Goal: Task Accomplishment & Management: Use online tool/utility

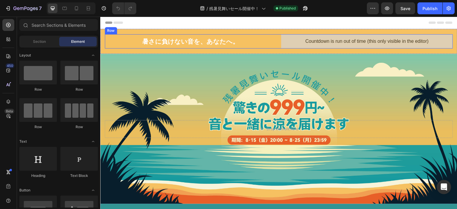
click at [278, 39] on div "暑さに負けない音を、あなたへ。 Heading Countdown is run out of time (this only visible in the …" at bounding box center [279, 41] width 348 height 14
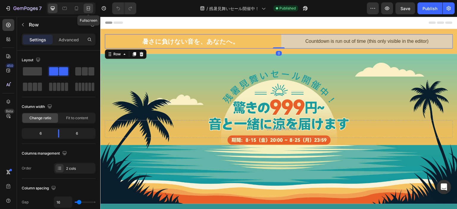
click at [90, 8] on icon at bounding box center [88, 8] width 6 height 6
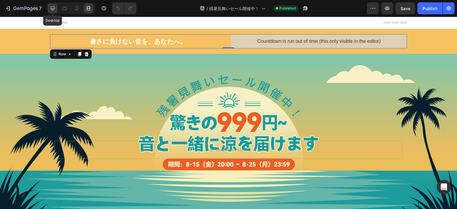
click at [54, 10] on icon at bounding box center [53, 8] width 6 height 6
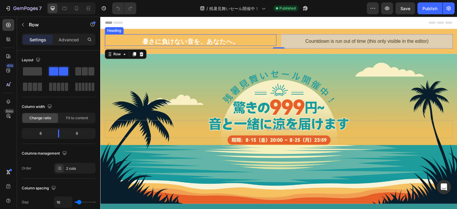
click at [177, 40] on h1 "暑さに負けない音を、あなたへ。" at bounding box center [191, 41] width 172 height 9
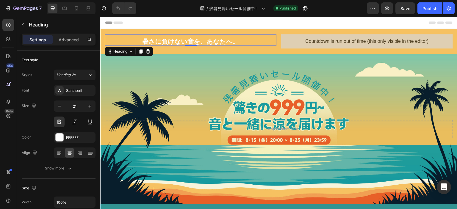
click at [177, 40] on h1 "暑さに負けない音を、あなたへ。" at bounding box center [191, 41] width 172 height 9
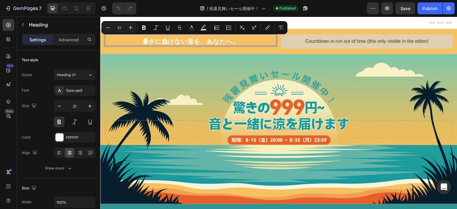
click at [202, 42] on p "暑さに負けない音を、あなたへ。" at bounding box center [190, 41] width 170 height 8
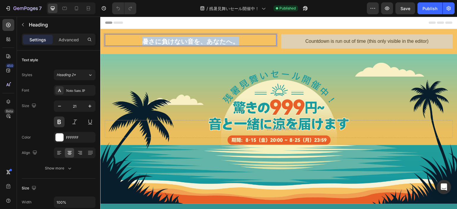
drag, startPoint x: 254, startPoint y: 42, endPoint x: 142, endPoint y: 37, distance: 112.3
click at [142, 37] on p "暑さに負けない音を、あなたへ。" at bounding box center [190, 41] width 170 height 8
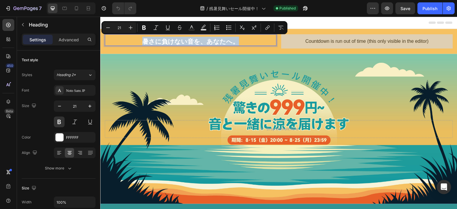
click at [176, 41] on p "暑さに負けない音を、あなたへ。" at bounding box center [190, 41] width 170 height 8
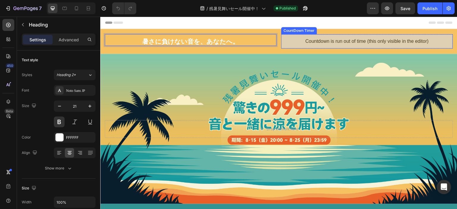
click at [285, 40] on div "Countdown is run out of time (this only visible in the editor)" at bounding box center [367, 41] width 172 height 14
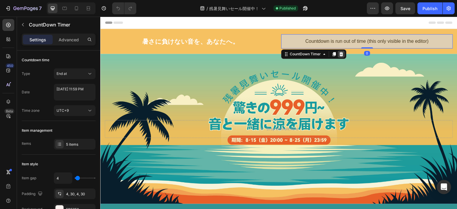
click at [340, 55] on icon at bounding box center [341, 54] width 4 height 4
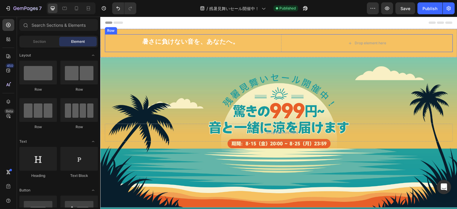
click at [276, 43] on div "暑さに負けない音を、あなたへ。 Heading Drop element here Row Row" at bounding box center [279, 43] width 348 height 18
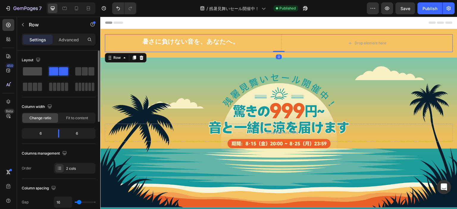
click at [24, 69] on span at bounding box center [32, 71] width 19 height 8
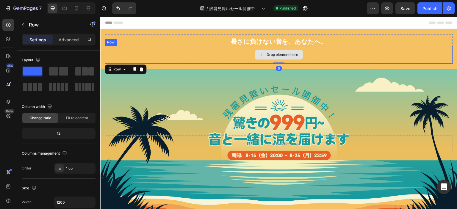
click at [226, 54] on div "Drop element here" at bounding box center [279, 55] width 348 height 18
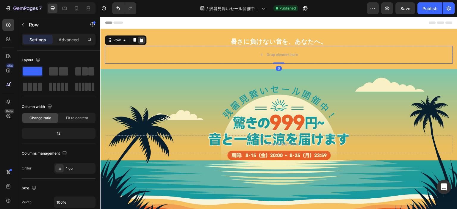
click at [142, 39] on icon at bounding box center [142, 40] width 4 height 4
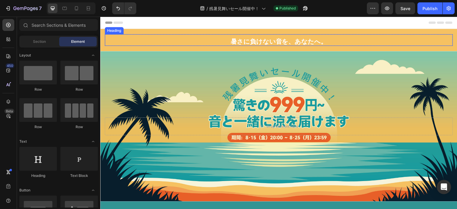
click at [193, 45] on p "暑さに負けない音を、あなたへ。" at bounding box center [278, 41] width 347 height 8
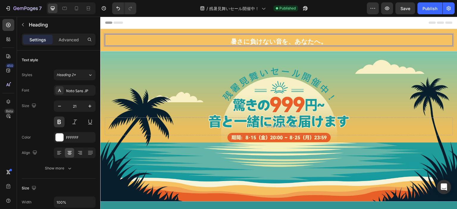
click at [199, 42] on p "暑さに負けない音を、あなたへ。" at bounding box center [278, 41] width 347 height 8
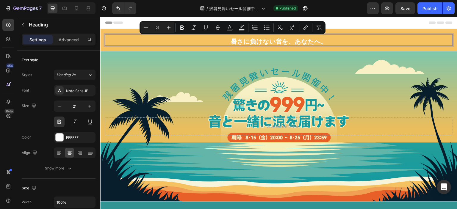
click at [313, 43] on p "暑さに負けない音を、あなたへ。" at bounding box center [278, 41] width 347 height 8
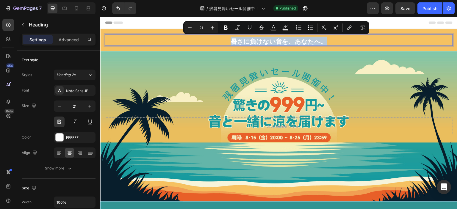
drag, startPoint x: 325, startPoint y: 43, endPoint x: 227, endPoint y: 41, distance: 98.2
click at [227, 41] on p "暑さに負けない音を、あなたへ。" at bounding box center [278, 41] width 347 height 8
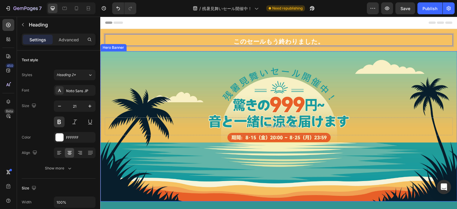
click at [309, 56] on div "Background Image" at bounding box center [278, 126] width 357 height 150
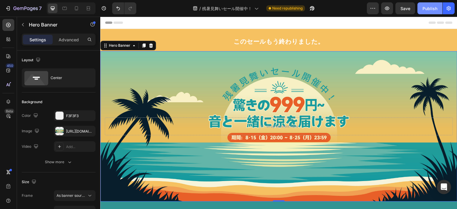
click at [425, 10] on div "Publish" at bounding box center [429, 8] width 15 height 6
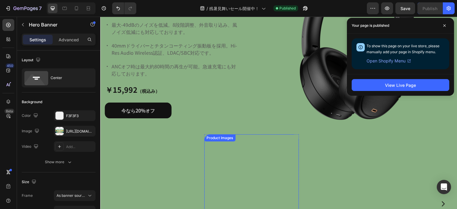
scroll to position [268, 0]
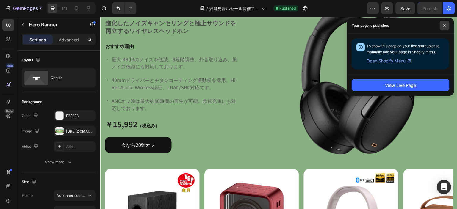
drag, startPoint x: 443, startPoint y: 25, endPoint x: 246, endPoint y: 22, distance: 197.6
click at [443, 25] on icon at bounding box center [444, 25] width 2 height 2
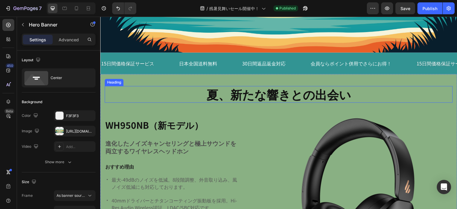
scroll to position [179, 0]
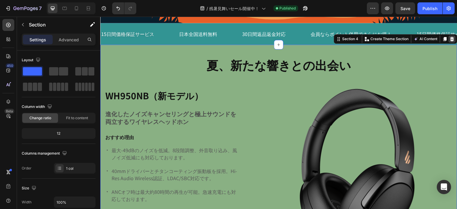
click at [450, 37] on icon at bounding box center [452, 39] width 4 height 4
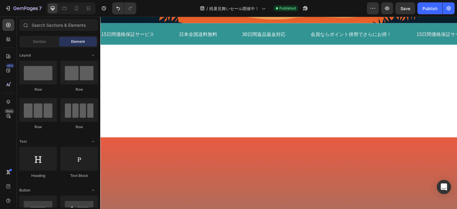
click at [413, 56] on div at bounding box center [278, 91] width 357 height 93
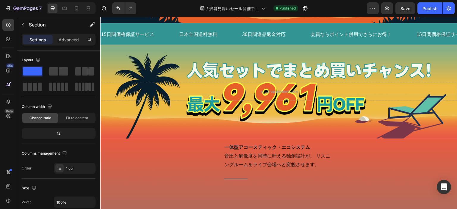
scroll to position [119, 0]
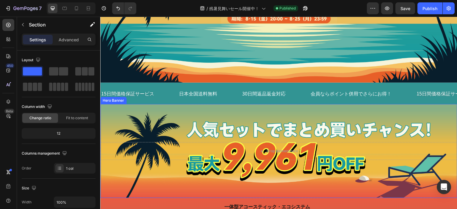
click at [367, 108] on div "Background Image" at bounding box center [278, 151] width 357 height 94
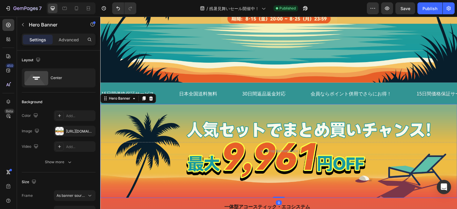
click at [154, 96] on div "Hero Banner" at bounding box center [128, 99] width 56 height 10
click at [151, 97] on icon at bounding box center [150, 98] width 5 height 5
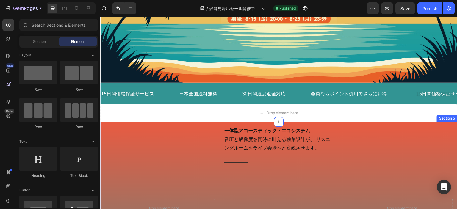
drag, startPoint x: 336, startPoint y: 122, endPoint x: 331, endPoint y: 124, distance: 5.5
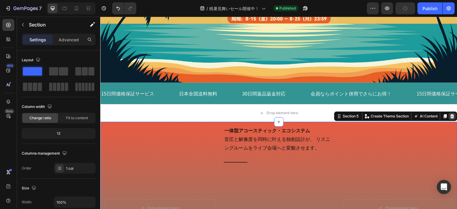
click at [450, 114] on icon at bounding box center [452, 116] width 4 height 4
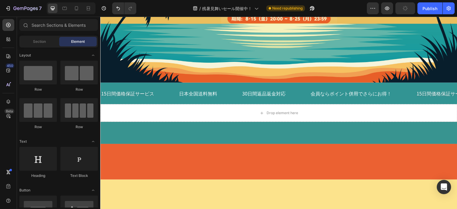
click at [381, 125] on div at bounding box center [278, 133] width 357 height 22
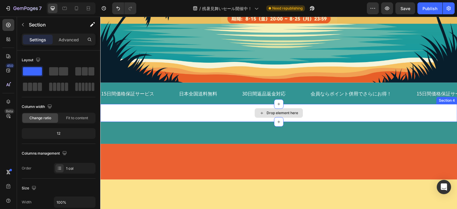
click at [412, 108] on div "Drop element here" at bounding box center [278, 113] width 357 height 18
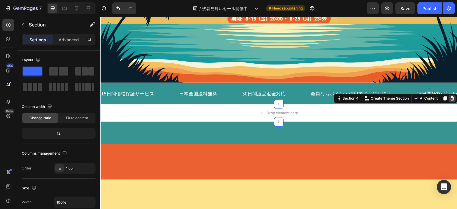
click at [450, 96] on icon at bounding box center [452, 98] width 5 height 5
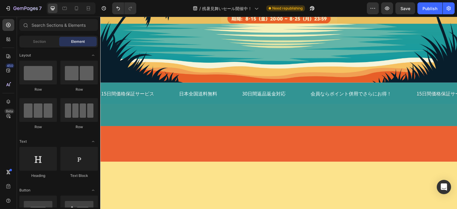
click at [406, 120] on div at bounding box center [278, 120] width 357 height 12
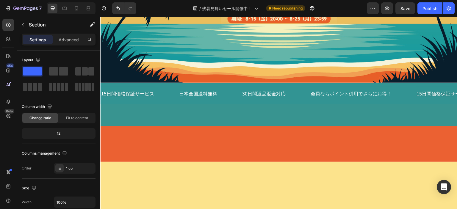
click at [382, 119] on div at bounding box center [278, 120] width 357 height 12
click at [389, 136] on div at bounding box center [278, 144] width 357 height 17
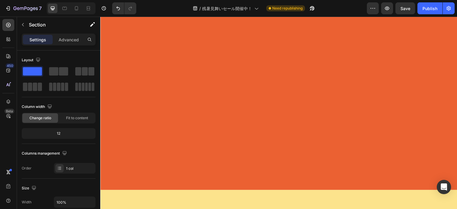
scroll to position [149, 0]
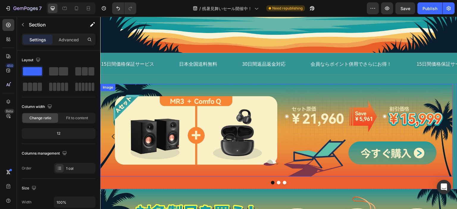
click at [361, 89] on img at bounding box center [276, 130] width 353 height 93
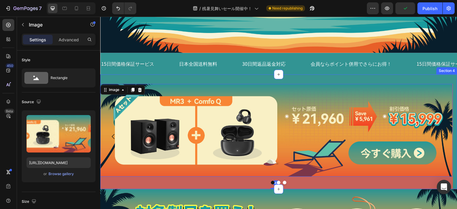
click at [303, 75] on div "Image 42 Image Image Carousel Section 4" at bounding box center [278, 131] width 357 height 115
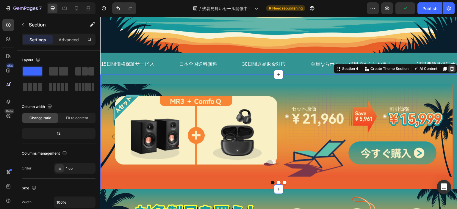
click at [450, 69] on icon at bounding box center [452, 68] width 5 height 5
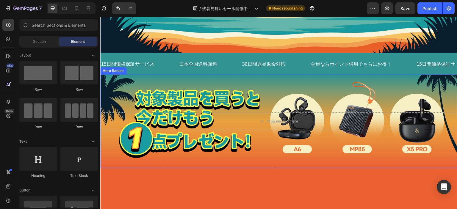
click at [419, 80] on div "Background Image" at bounding box center [278, 121] width 357 height 94
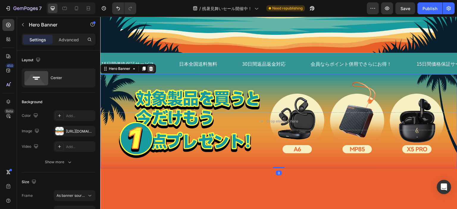
click at [154, 68] on div at bounding box center [150, 68] width 7 height 7
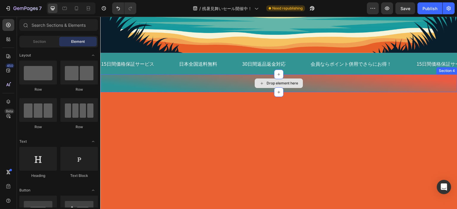
click at [245, 85] on div "Drop element here" at bounding box center [278, 83] width 357 height 18
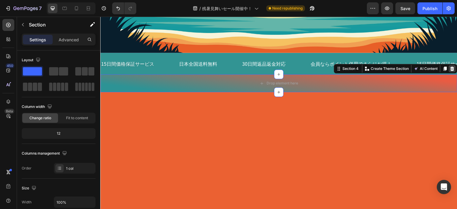
click at [450, 67] on icon at bounding box center [452, 69] width 4 height 4
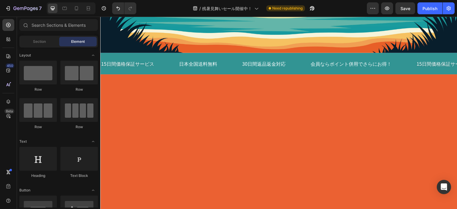
click at [396, 94] on div at bounding box center [278, 178] width 357 height 189
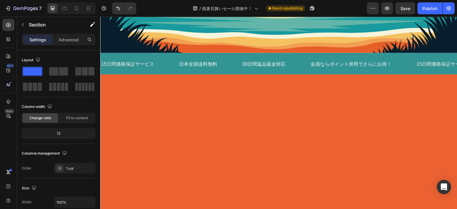
click at [158, 79] on div at bounding box center [278, 178] width 357 height 208
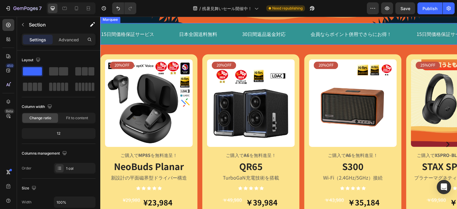
scroll to position [119, 0]
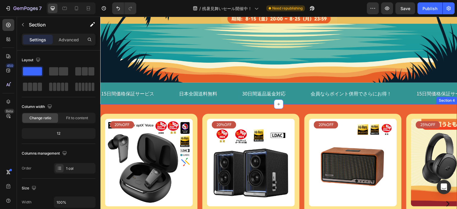
click at [298, 107] on div "20%OFF Text Block Row Product Images ご購入で MP85 を無料進呈！ Text Block NeoBuds Planar…" at bounding box center [278, 208] width 357 height 208
click at [440, 104] on div "20%OFF Text Block Row Product Images ご購入で MP85 を無料進呈！ Text Block NeoBuds Planar…" at bounding box center [278, 208] width 357 height 208
click at [315, 109] on div "20%OFF Text Block Row Product Images ご購入で MP85 を無料進呈！ Text Block NeoBuds Planar…" at bounding box center [278, 208] width 357 height 208
click at [303, 120] on div "20%OFF Text Block Row Product Images ご購入で MP85 を無料進呈！ Text Block NeoBuds Planar…" at bounding box center [278, 204] width 357 height 181
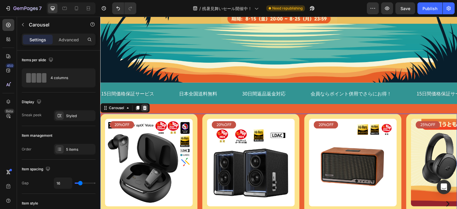
click at [147, 108] on div at bounding box center [144, 107] width 7 height 7
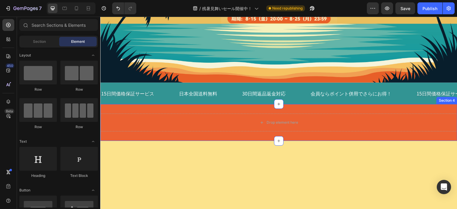
click at [212, 107] on div "Drop element here Section 4" at bounding box center [278, 122] width 357 height 37
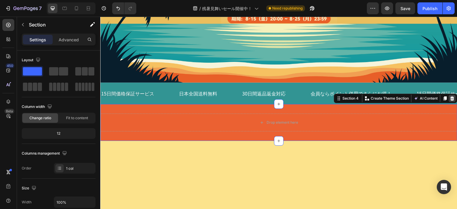
click at [450, 96] on icon at bounding box center [452, 98] width 4 height 4
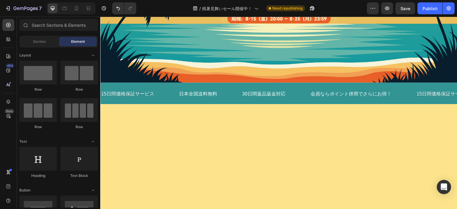
click at [323, 110] on div at bounding box center [278, 196] width 357 height 185
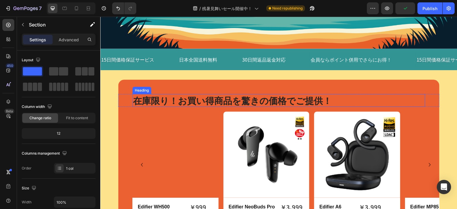
scroll to position [149, 0]
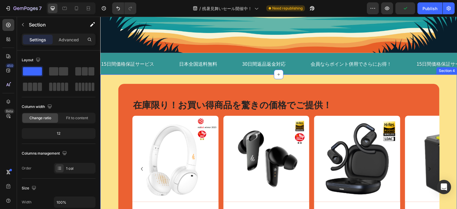
click at [297, 80] on div "在庫限り！お買い得商品を驚きの価格でご提供！ Heading Row Product Images Row Edifier WH500 Product Tit…" at bounding box center [278, 166] width 357 height 185
click at [423, 77] on div "在庫限り！お買い得商品を驚きの価格でご提供！ Heading Row Product Images Row Edifier WH500 Product Tit…" at bounding box center [278, 166] width 357 height 185
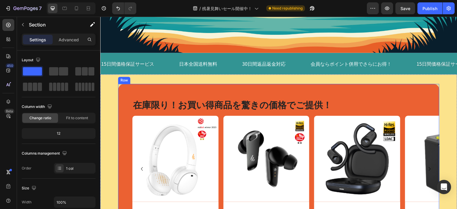
click at [389, 87] on div "在庫限り！お買い得商品を驚きの価格でご提供！ Heading Row Product Images Row Edifier WH500 Product Tit…" at bounding box center [278, 164] width 321 height 161
click at [157, 77] on icon at bounding box center [154, 78] width 5 height 5
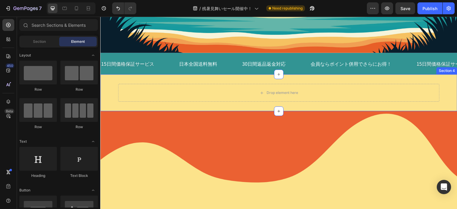
click at [294, 76] on div "Drop element here Section 4" at bounding box center [278, 92] width 357 height 37
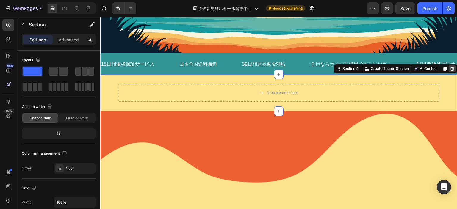
click at [450, 67] on icon at bounding box center [452, 69] width 4 height 4
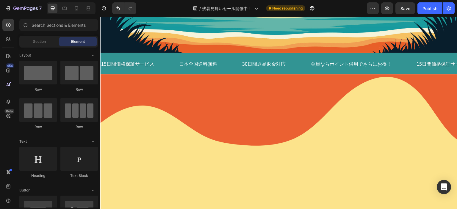
click at [307, 92] on div at bounding box center [279, 141] width 348 height 104
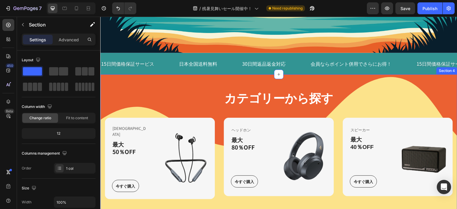
click at [349, 84] on div "カテゴリーから探す Heading イヤホン Text block 最大50％OFF Heading 今すぐ購入 Button Row Image Row ヘ…" at bounding box center [278, 148] width 357 height 149
click at [441, 78] on div "カテゴリーから探す Heading イヤホン Text block 最大50％OFF Heading 今すぐ購入 Button Row Image Row ヘ…" at bounding box center [278, 148] width 357 height 149
click at [259, 80] on div "カテゴリーから探す Heading イヤホン Text block 最大50％OFF Heading 今すぐ購入 Button Row Image Row ヘ…" at bounding box center [278, 148] width 357 height 149
click at [441, 74] on div "カテゴリーから探す Heading イヤホン Text block 最大50％OFF Heading 今すぐ購入 Button Row Image Row ヘ…" at bounding box center [278, 148] width 357 height 149
click at [444, 70] on div "Section 4" at bounding box center [447, 70] width 18 height 5
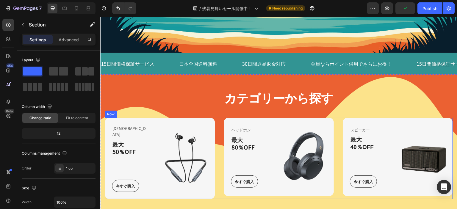
click at [339, 126] on div "イヤホン Text block 最大50％OFF Heading 今すぐ購入 Button Row Image Row ヘッドホン Text block 最大…" at bounding box center [279, 159] width 348 height 82
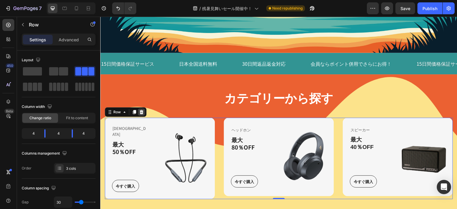
click at [140, 110] on icon at bounding box center [141, 112] width 5 height 5
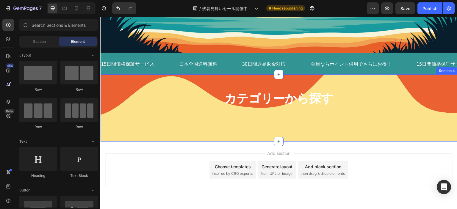
click at [377, 80] on div "カテゴリーから探す Heading Section 4" at bounding box center [278, 107] width 357 height 67
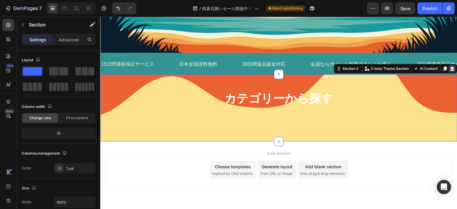
click at [450, 67] on icon at bounding box center [452, 69] width 4 height 4
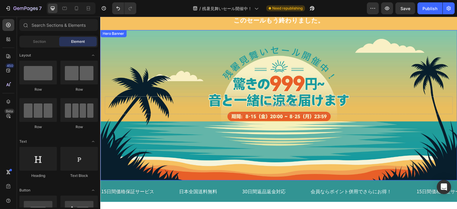
scroll to position [8, 0]
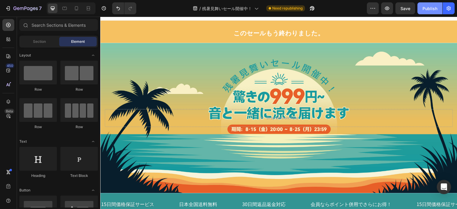
click at [429, 5] on div "Publish" at bounding box center [429, 8] width 15 height 6
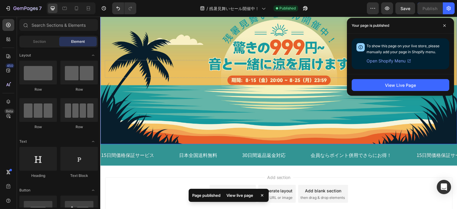
scroll to position [98, 0]
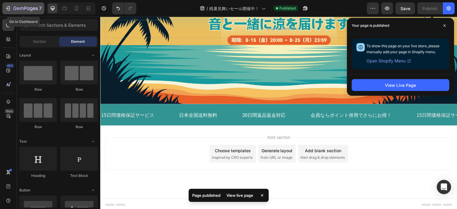
click at [10, 10] on icon "button" at bounding box center [8, 8] width 6 height 6
